Goal: Use online tool/utility: Utilize a website feature to perform a specific function

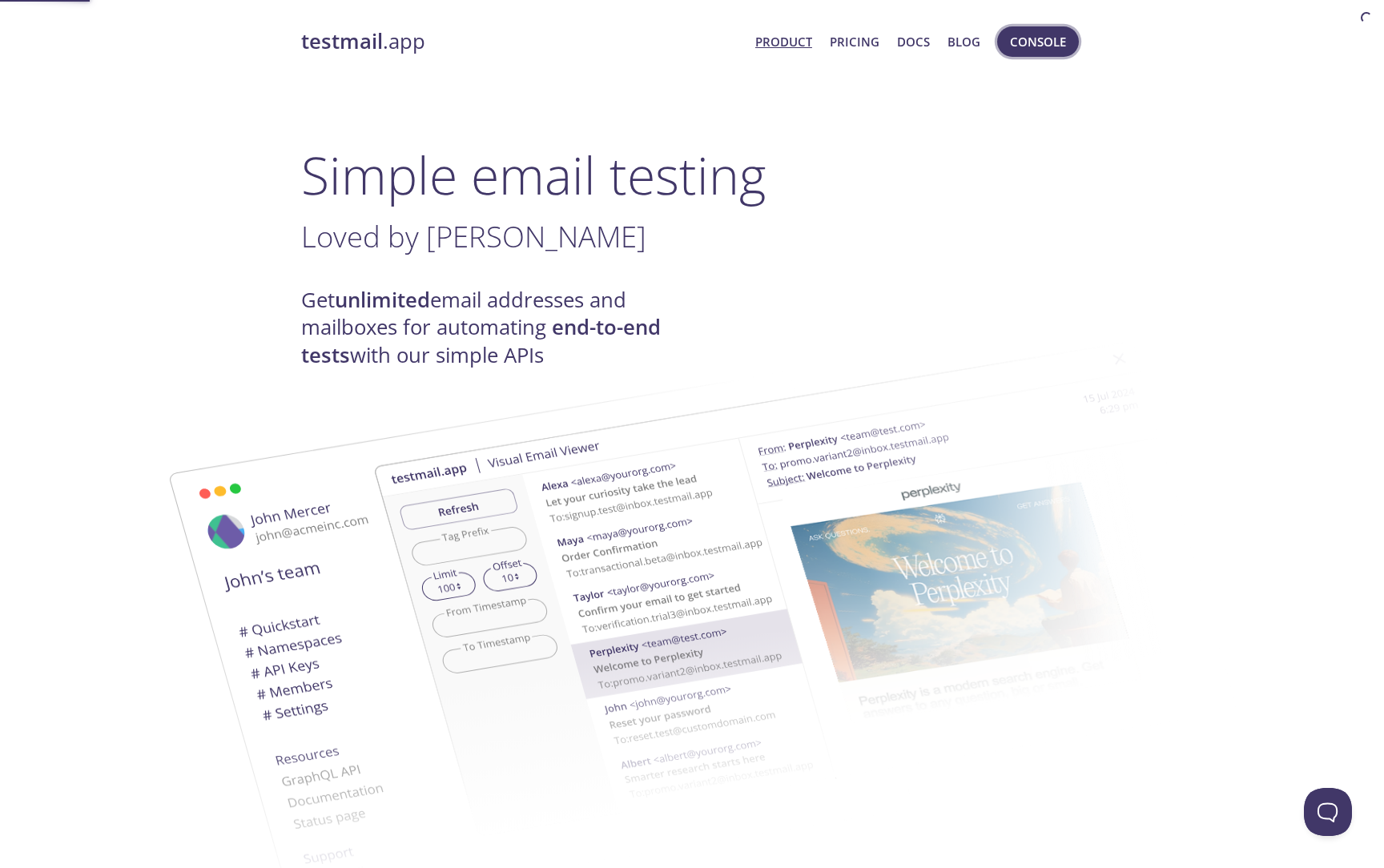
click at [1036, 40] on span "Console" at bounding box center [1038, 41] width 56 height 21
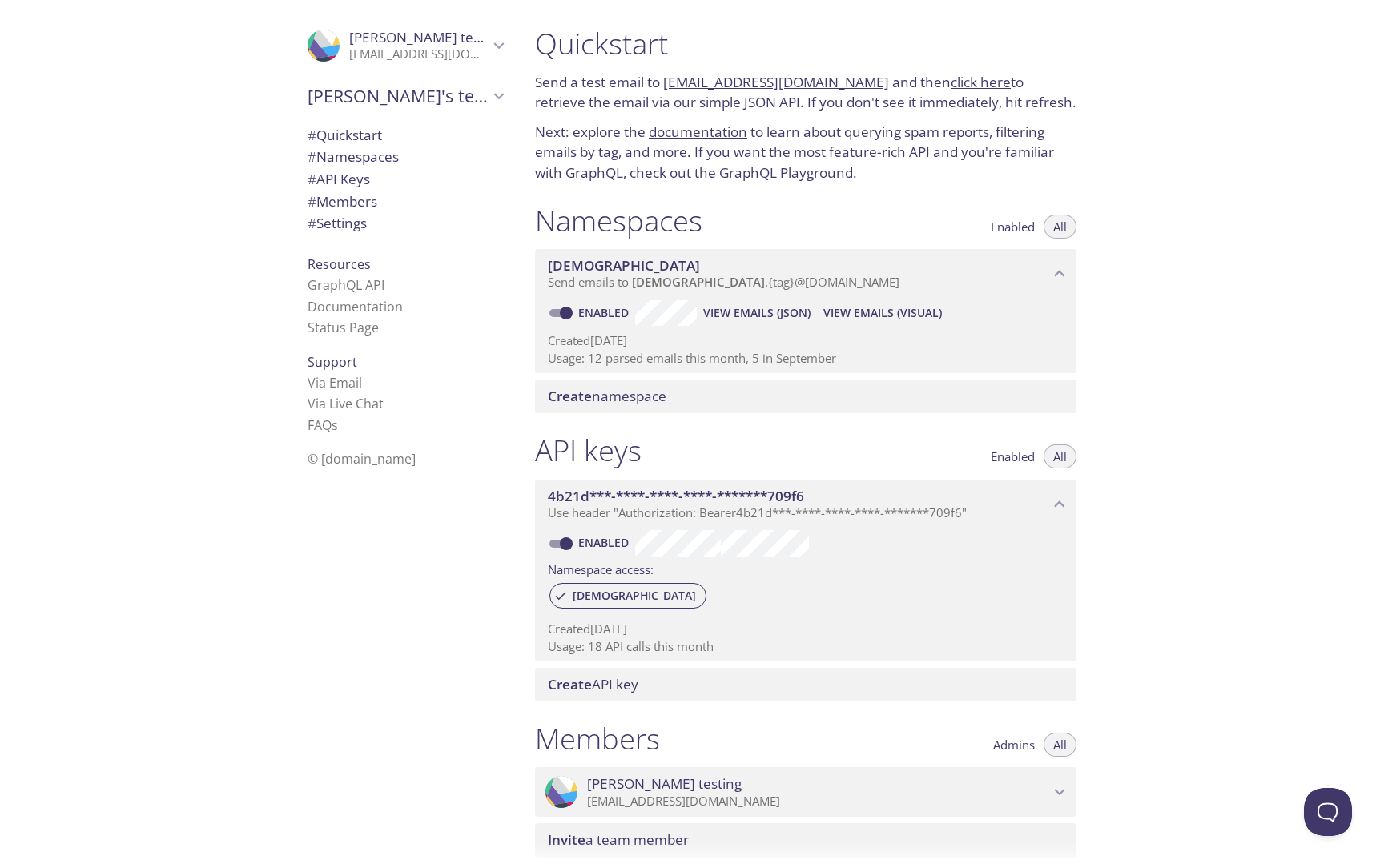
drag, startPoint x: 850, startPoint y: 83, endPoint x: 853, endPoint y: 72, distance: 11.4
click at [856, 80] on p "Send a test email to [EMAIL_ADDRESS][DOMAIN_NAME] and then click here to retrie…" at bounding box center [806, 93] width 542 height 40
drag, startPoint x: 852, startPoint y: 81, endPoint x: 662, endPoint y: 82, distance: 190.0
click at [662, 82] on p "Send a test email to [EMAIL_ADDRESS][DOMAIN_NAME] and then click here to retrie…" at bounding box center [806, 93] width 542 height 40
copy p "[EMAIL_ADDRESS][DOMAIN_NAME]"
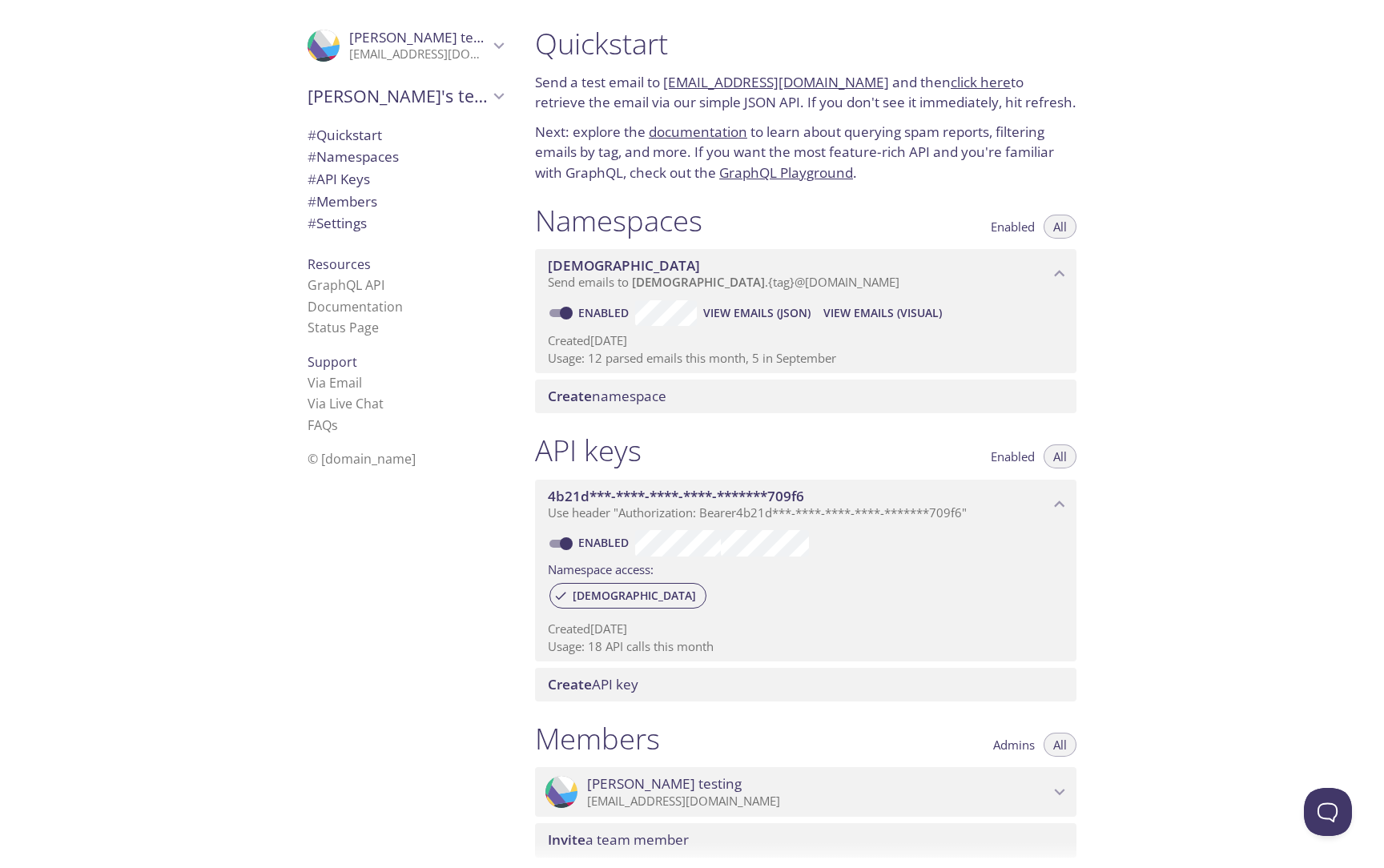
click at [1344, 59] on div "Quickstart Send a test email to [EMAIL_ADDRESS][DOMAIN_NAME] and then click her…" at bounding box center [953, 434] width 862 height 868
click at [758, 316] on span "View Emails (JSON)" at bounding box center [757, 313] width 107 height 19
